Goal: Check status: Check status

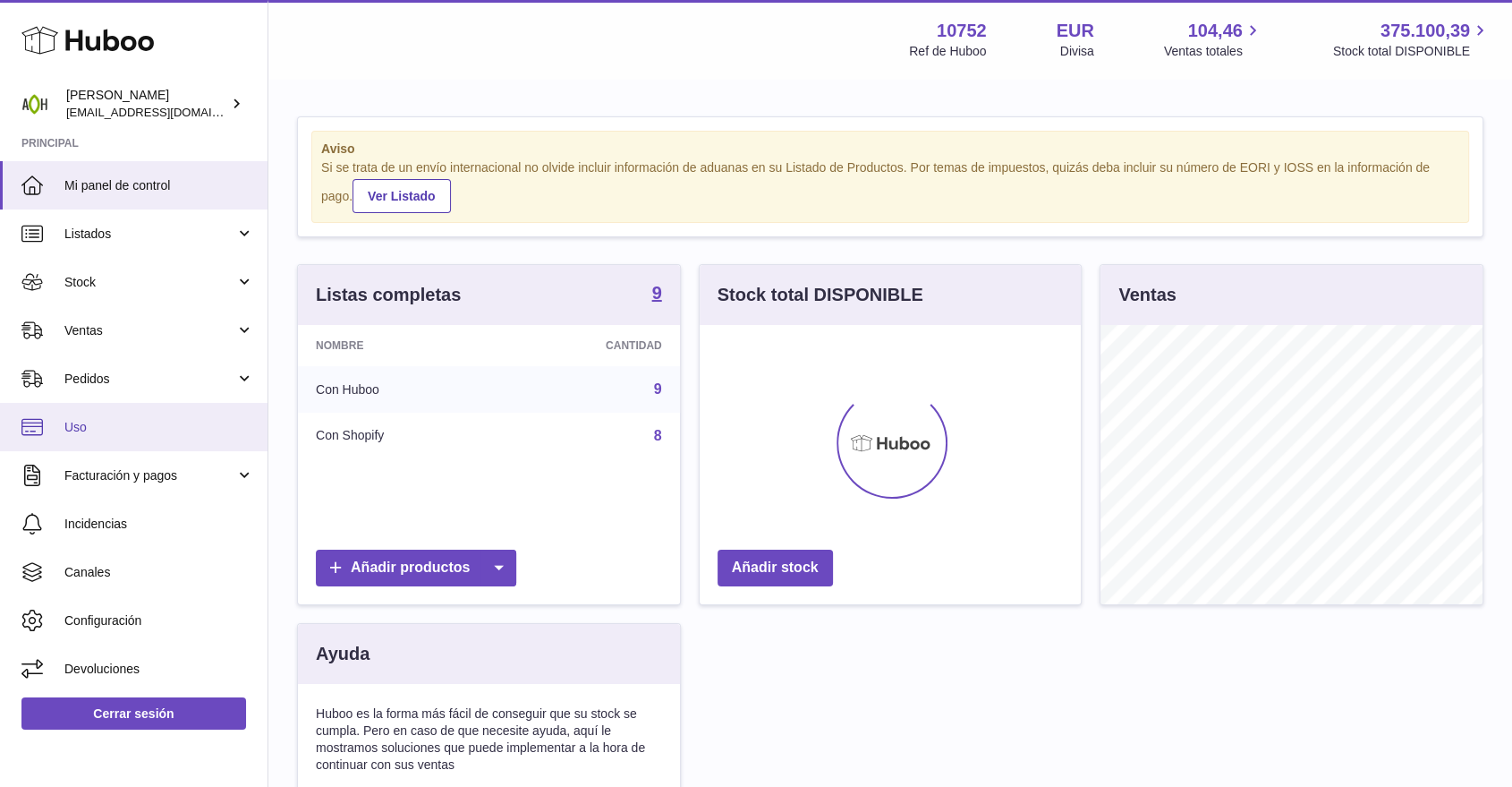
scroll to position [279, 381]
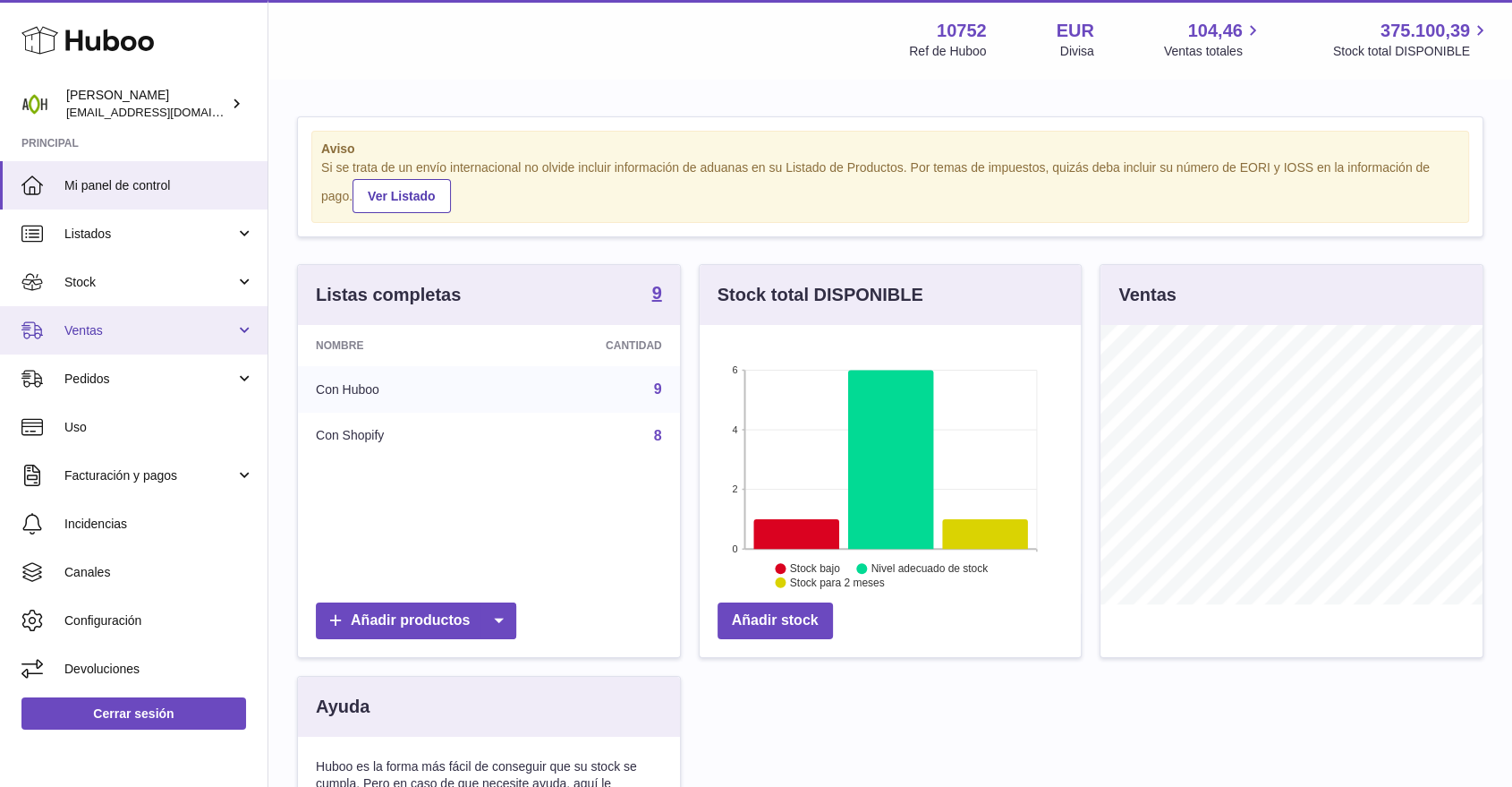
click at [137, 313] on link "Ventas" at bounding box center [134, 331] width 267 height 49
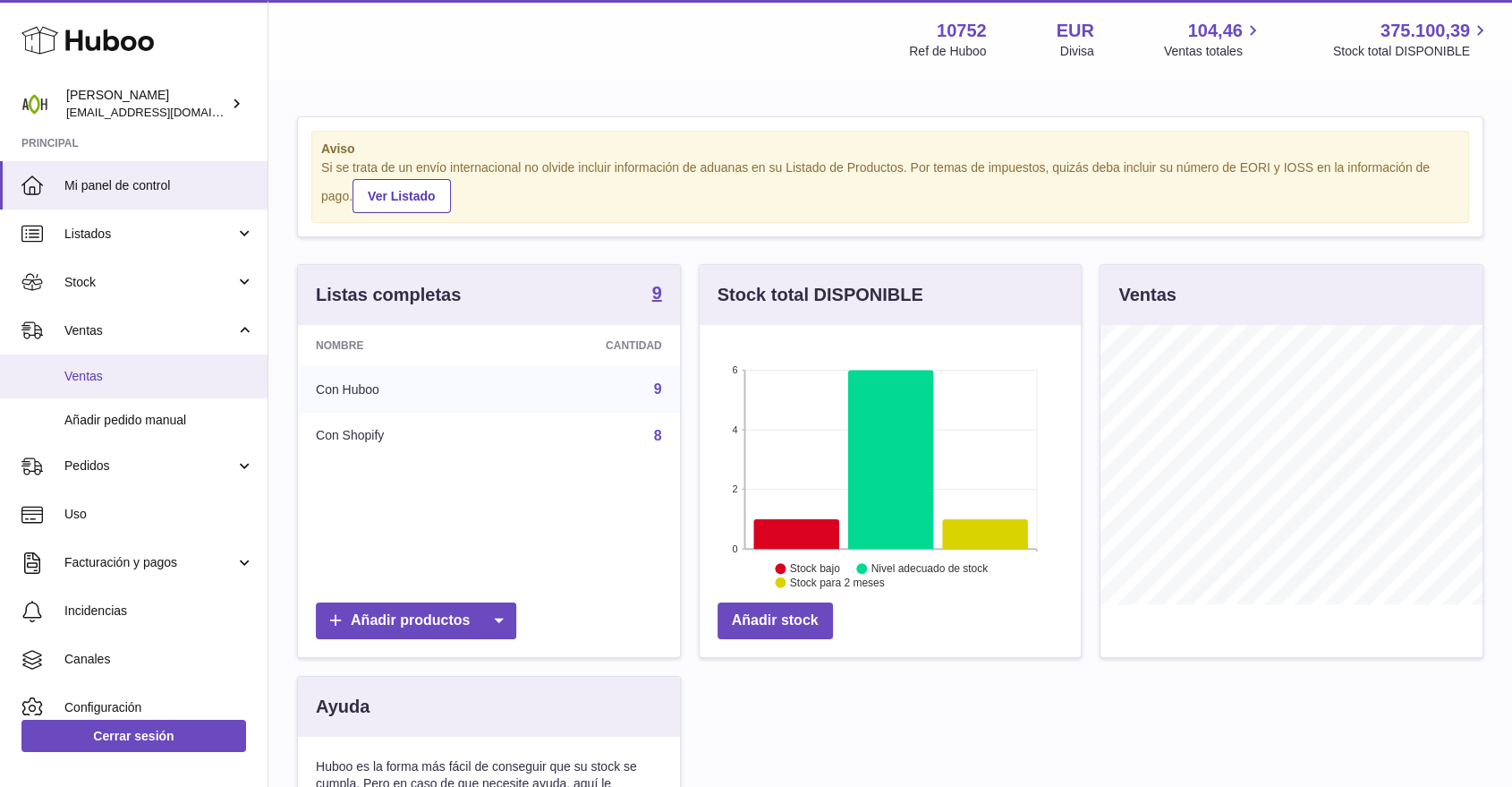
click at [109, 365] on link "Ventas" at bounding box center [134, 375] width 267 height 44
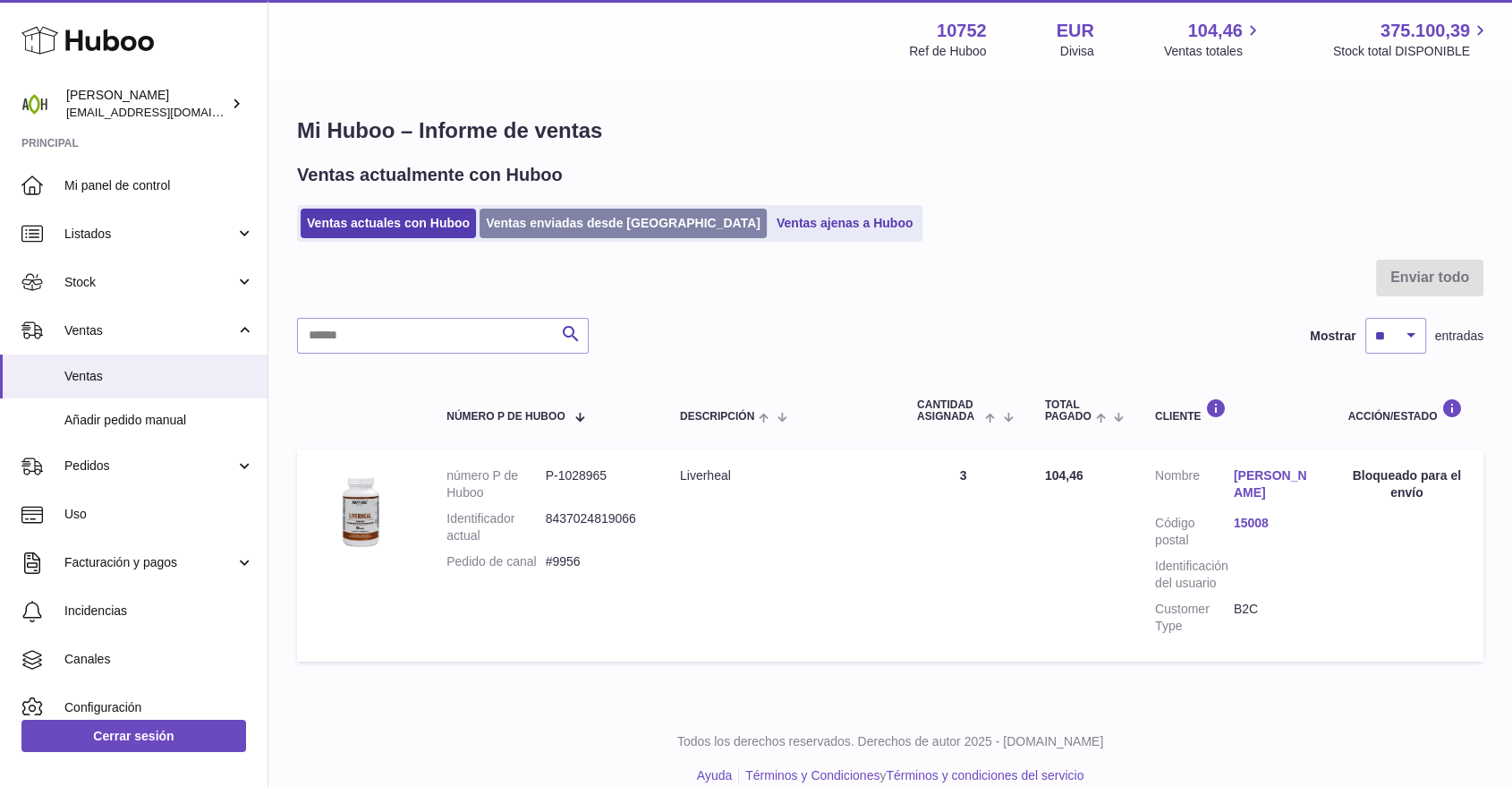
click at [497, 227] on link "Ventas enviadas desde [GEOGRAPHIC_DATA]" at bounding box center [623, 223] width 288 height 29
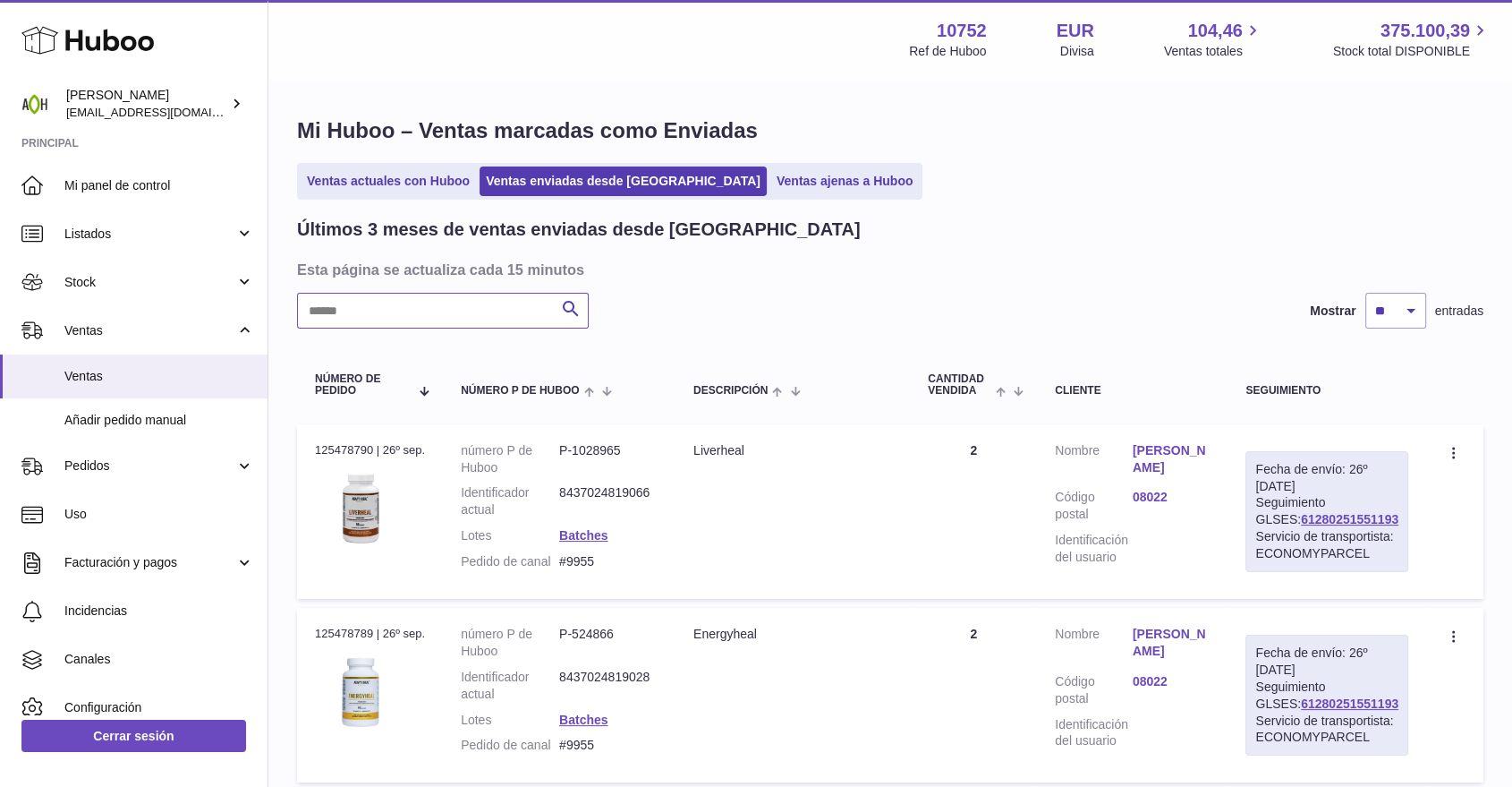
click at [452, 319] on input "text" at bounding box center [443, 310] width 291 height 36
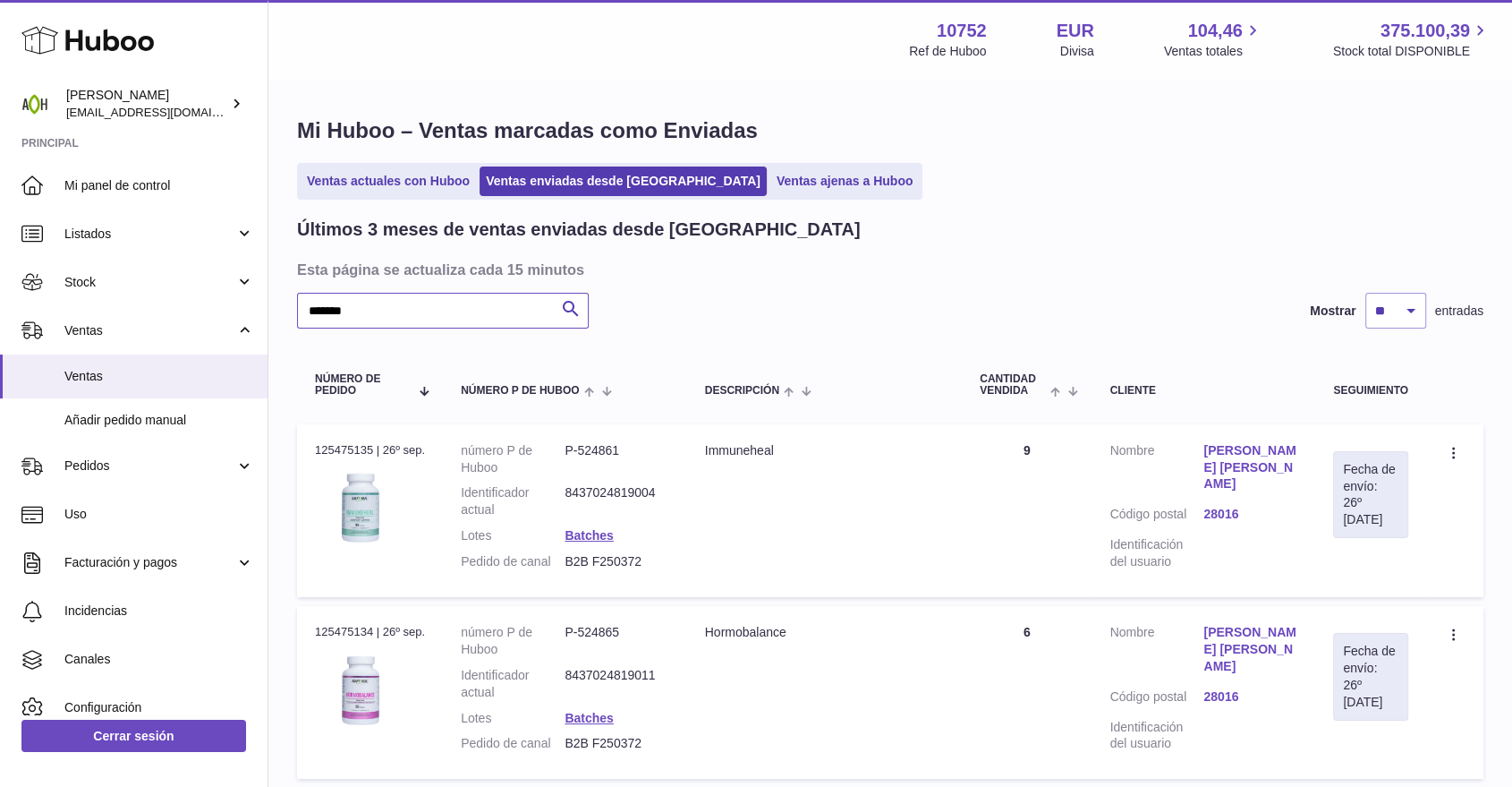
type input "*******"
